Goal: Find specific page/section: Find specific page/section

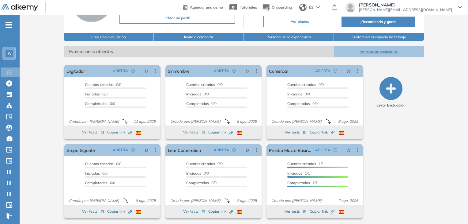
scroll to position [61, 0]
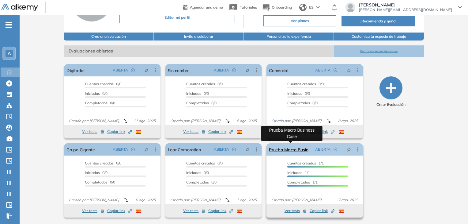
click at [278, 148] on link "Prueba Macro Business Case" at bounding box center [290, 149] width 43 height 12
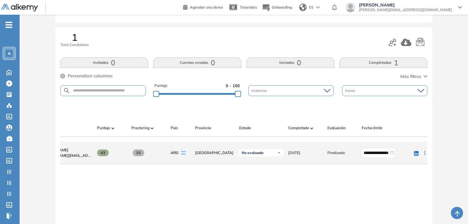
click at [427, 158] on div "linkedin Ver perfil Enviar email Ocultar Evaluar Eliminar" at bounding box center [419, 152] width 17 height 17
click at [426, 156] on icon at bounding box center [425, 152] width 6 height 6
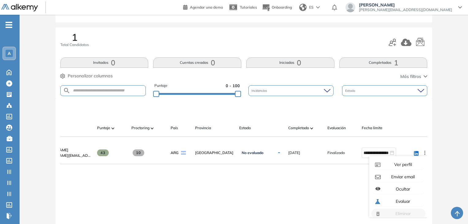
click at [446, 165] on div "Evaluación : Prueba Macro Business Case Abierta Ver evaluación Cerrar evaluació…" at bounding box center [243, 125] width 443 height 318
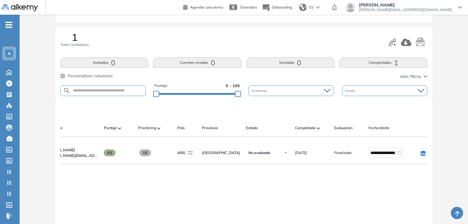
scroll to position [0, 3]
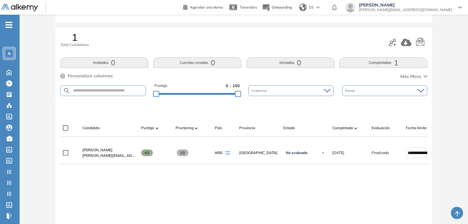
click at [178, 184] on div "**********" at bounding box center [243, 203] width 367 height 125
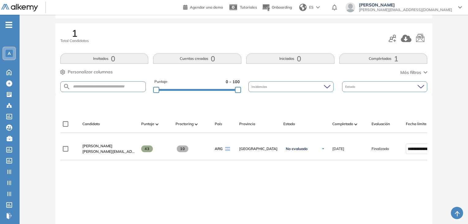
scroll to position [65, 0]
click at [160, 90] on div at bounding box center [158, 90] width 6 height 6
click at [414, 105] on button "Limpiar filtros" at bounding box center [413, 105] width 30 height 11
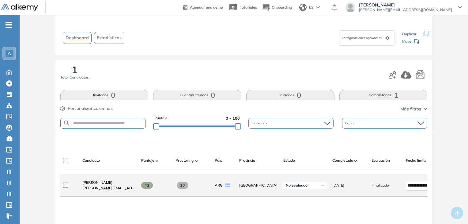
scroll to position [61, 0]
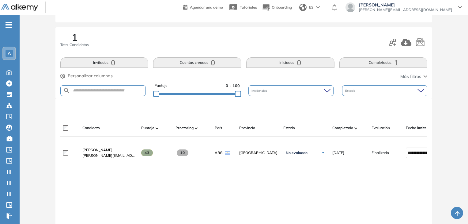
click at [98, 152] on span "[PERSON_NAME]" at bounding box center [97, 149] width 30 height 5
